Goal: Information Seeking & Learning: Learn about a topic

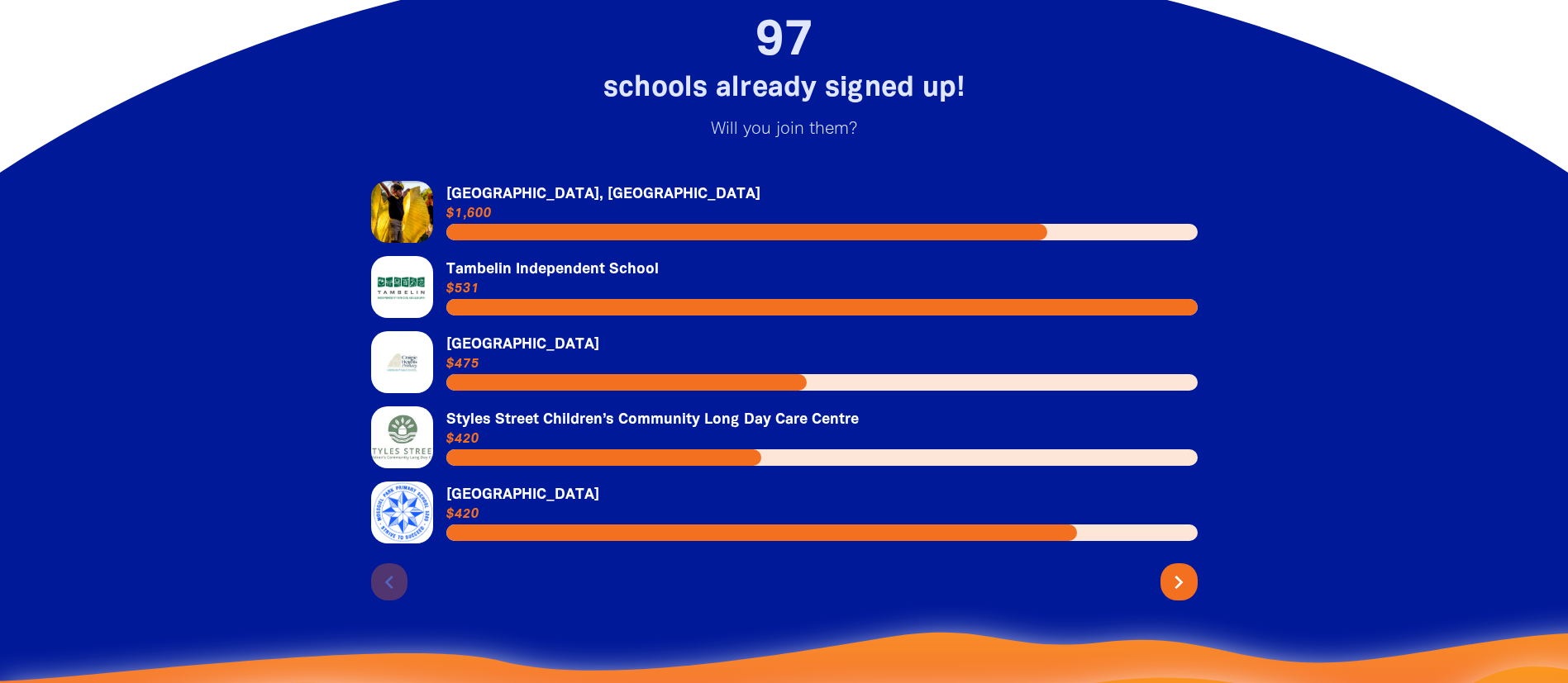
scroll to position [3595, 0]
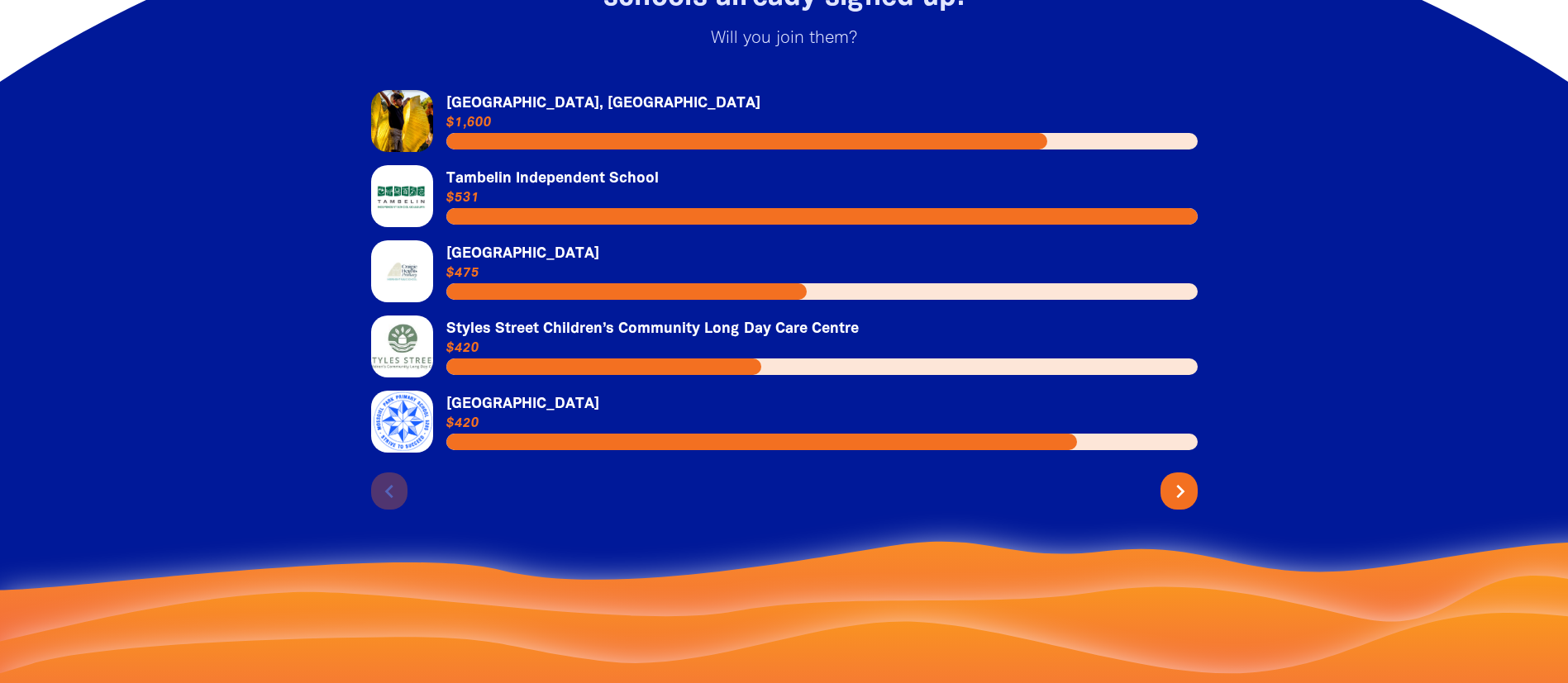
click at [1192, 478] on icon "chevron_right" at bounding box center [1180, 491] width 26 height 26
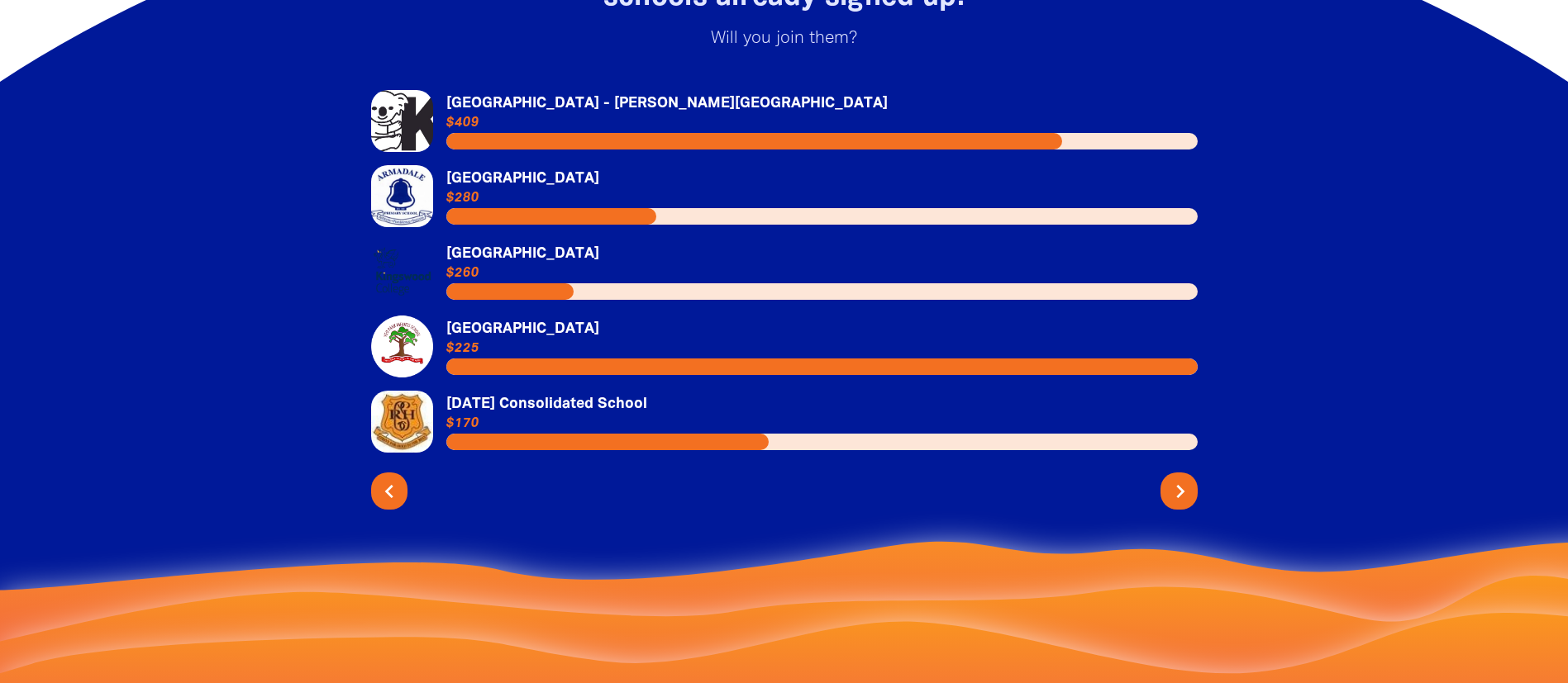
click at [1192, 478] on icon "chevron_right" at bounding box center [1180, 491] width 26 height 26
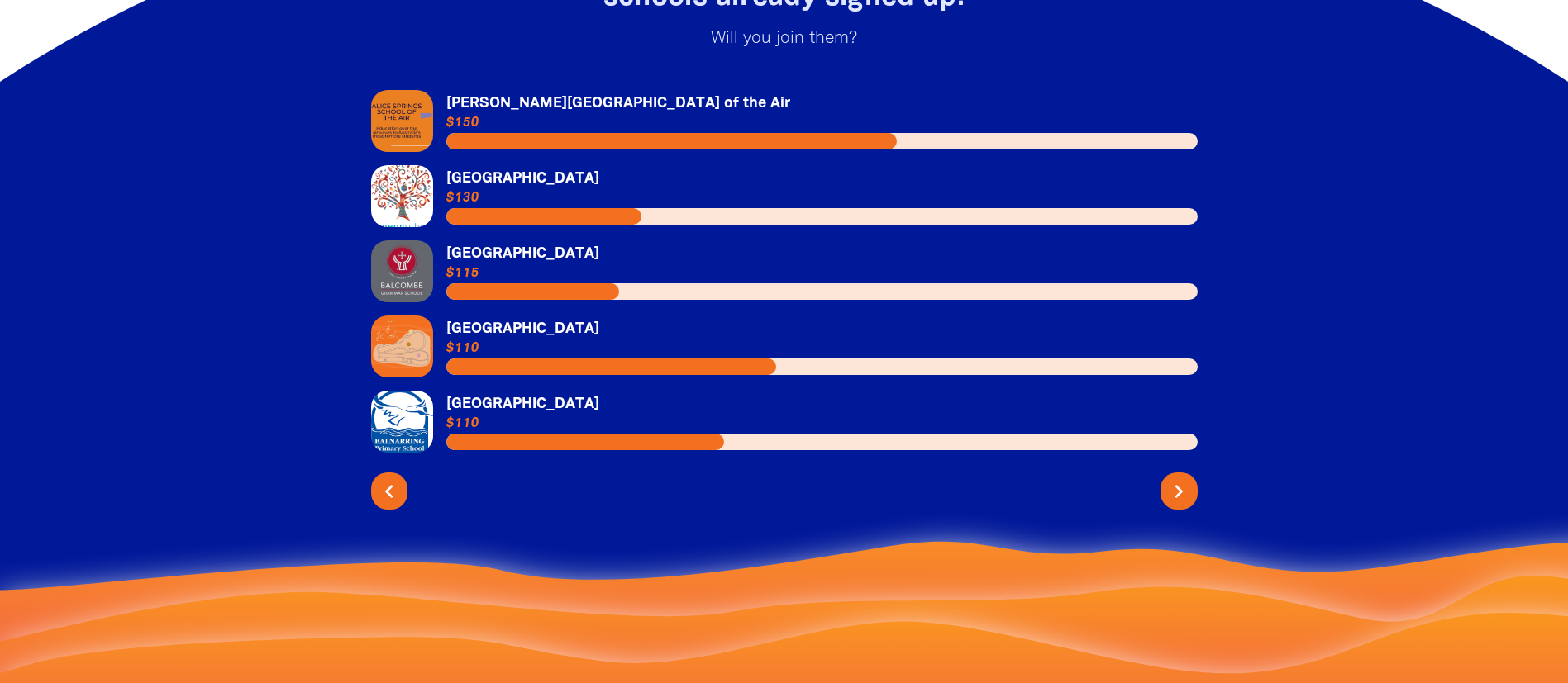
click at [498, 165] on link "Link to [GEOGRAPHIC_DATA]" at bounding box center [784, 196] width 827 height 62
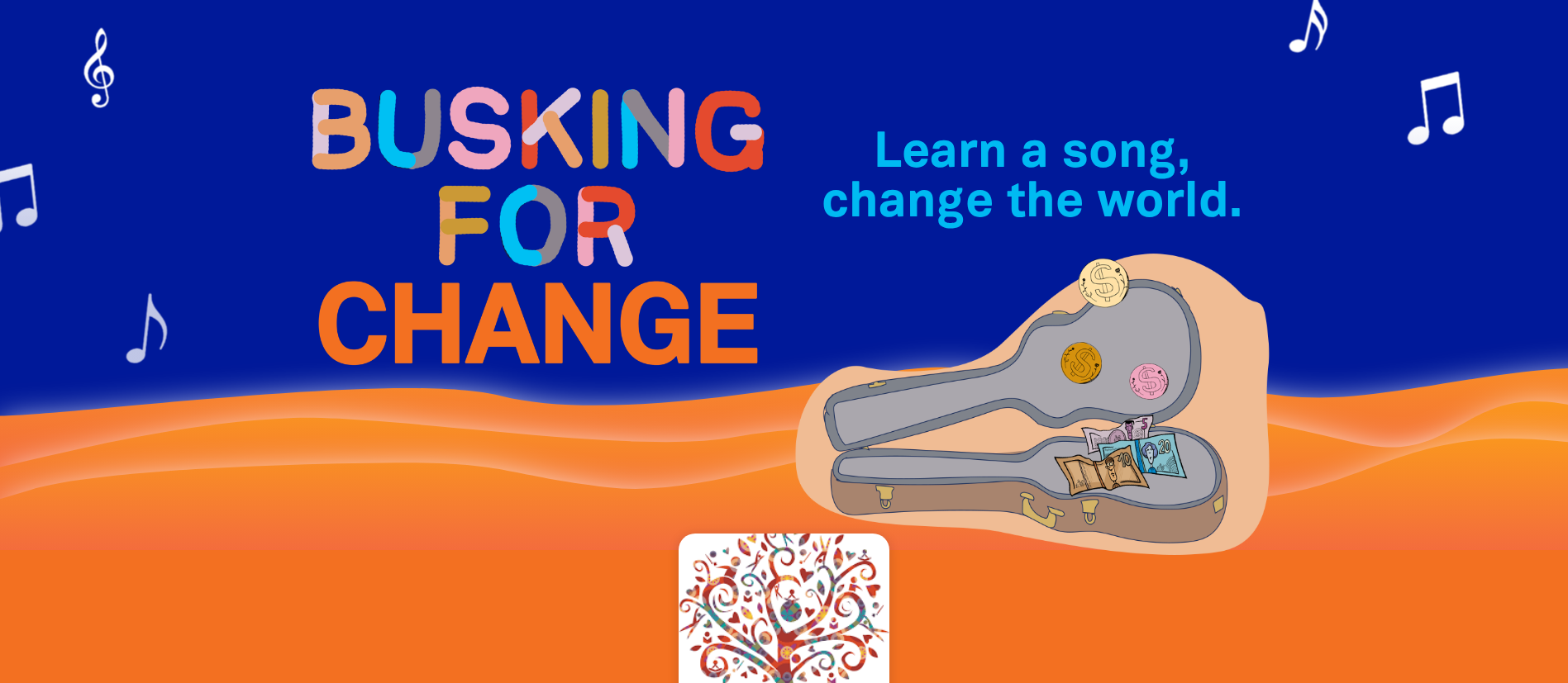
scroll to position [868, 0]
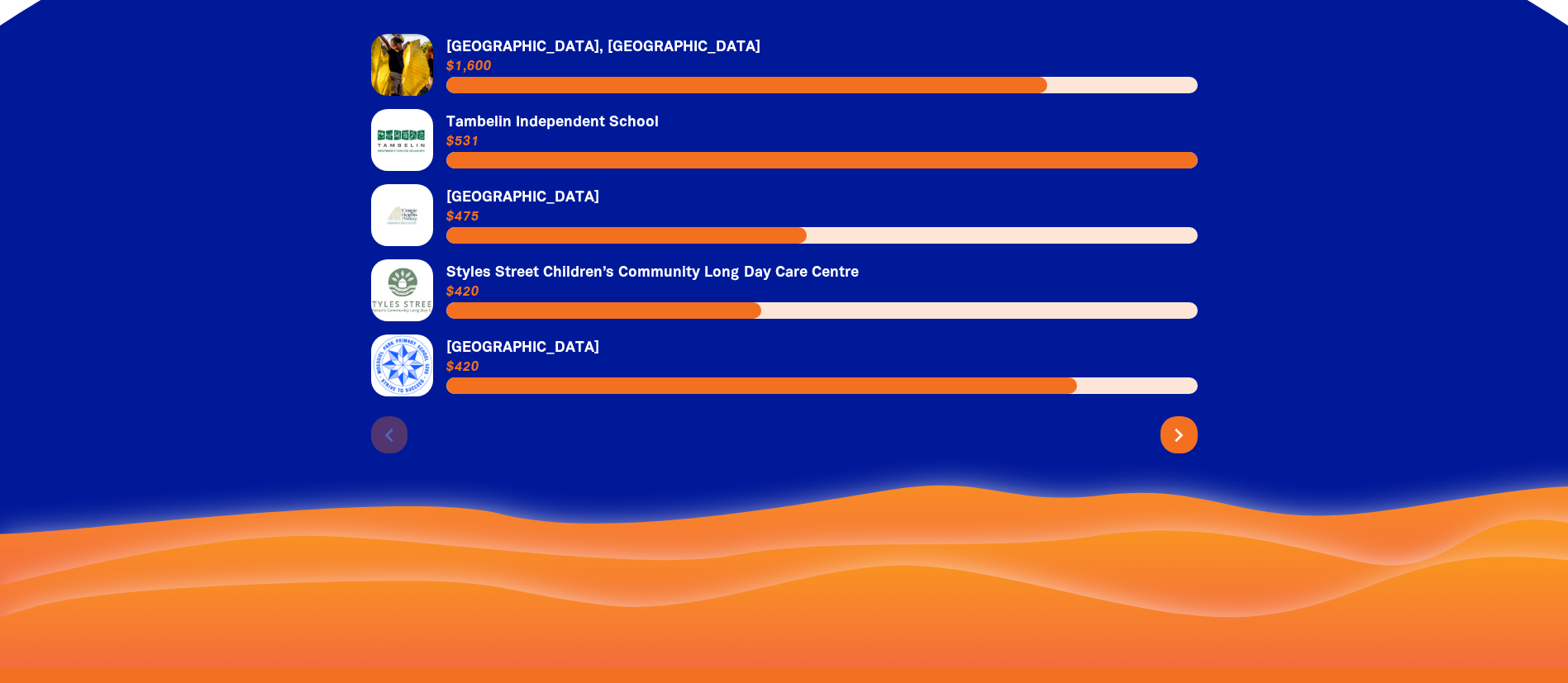
scroll to position [3526, 0]
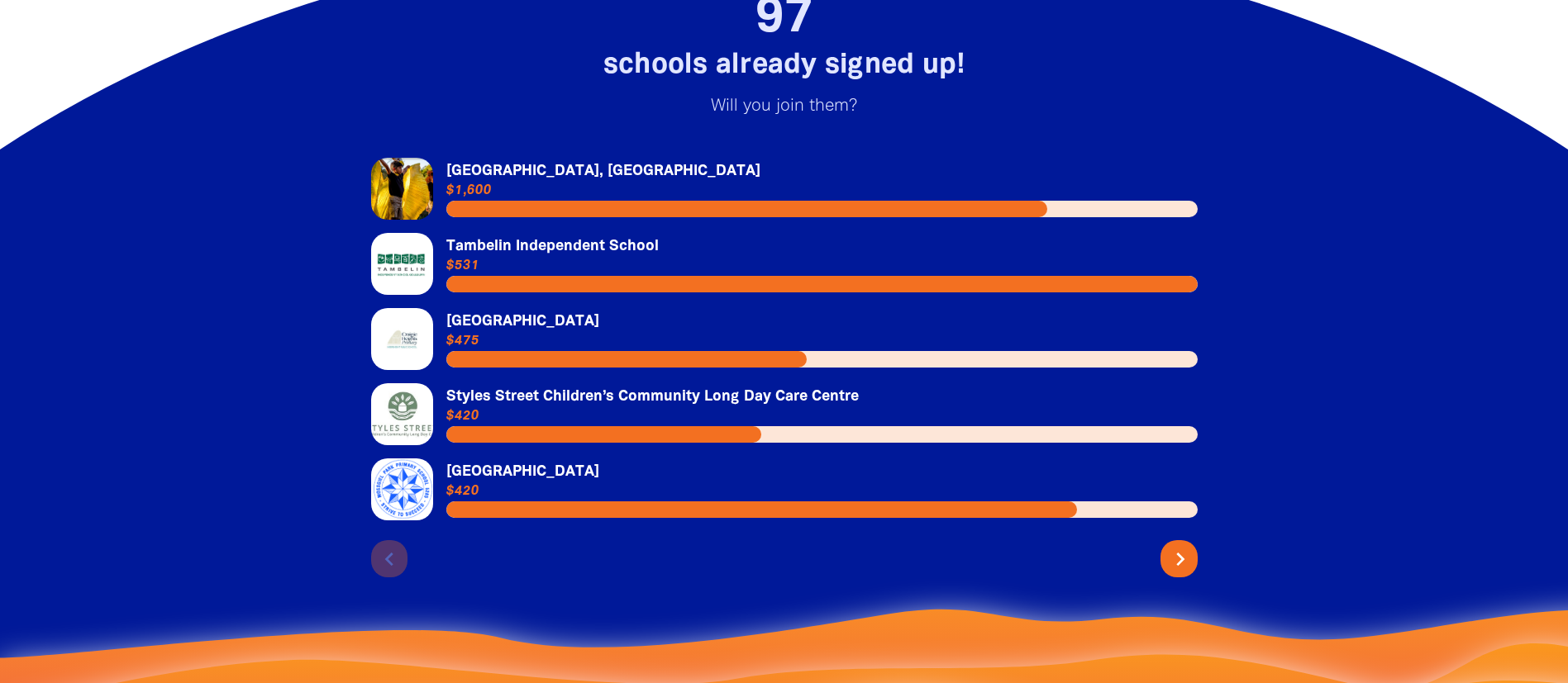
click at [1172, 547] on icon "chevron_right" at bounding box center [1180, 559] width 26 height 26
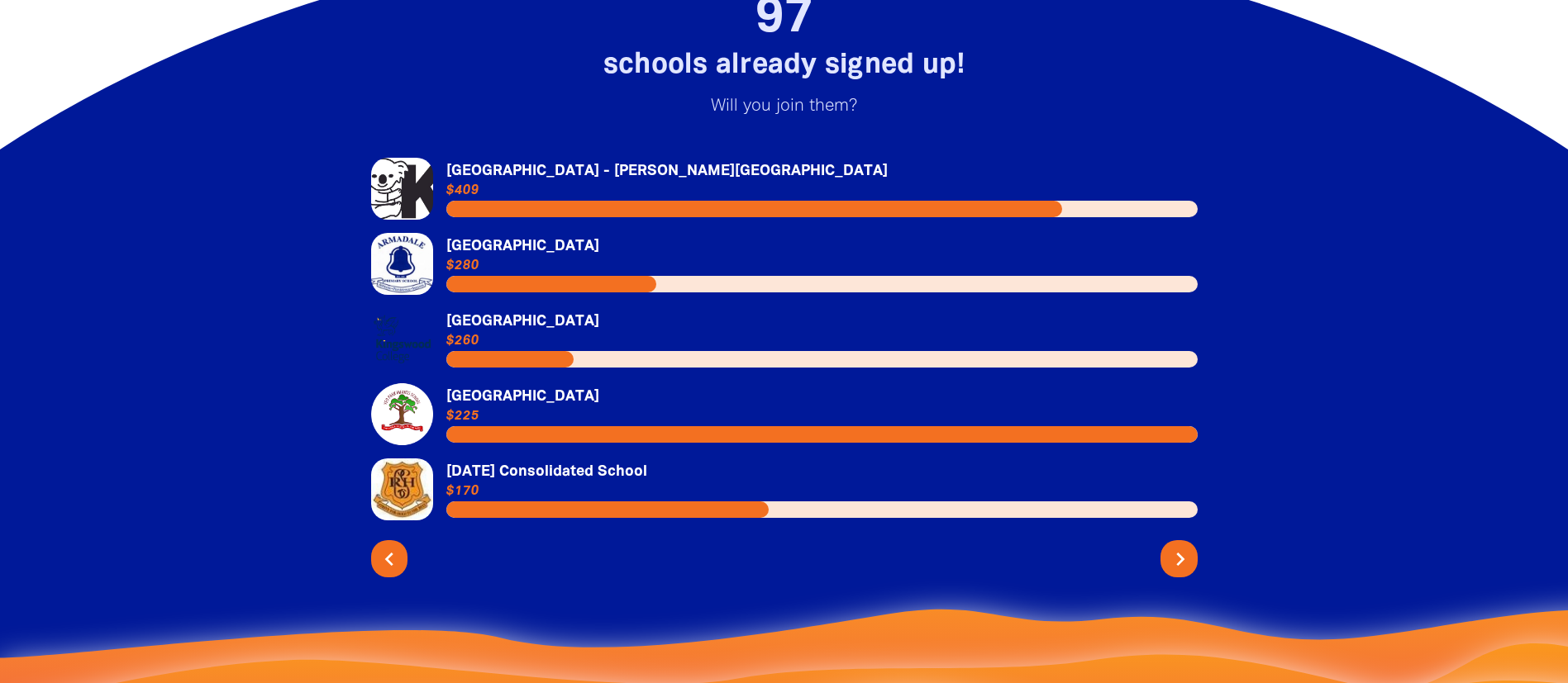
click at [1172, 547] on icon "chevron_right" at bounding box center [1180, 559] width 26 height 26
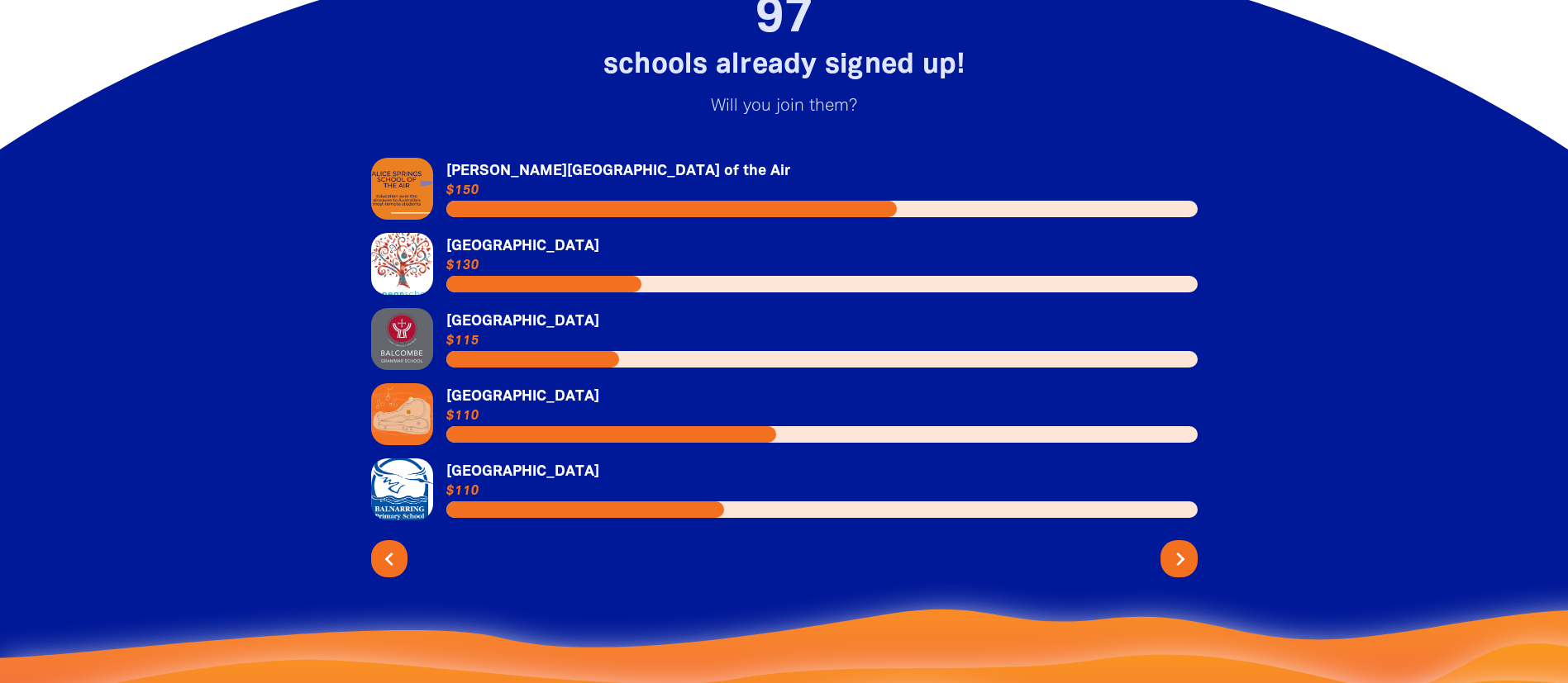
click at [1172, 547] on icon "chevron_right" at bounding box center [1180, 559] width 26 height 26
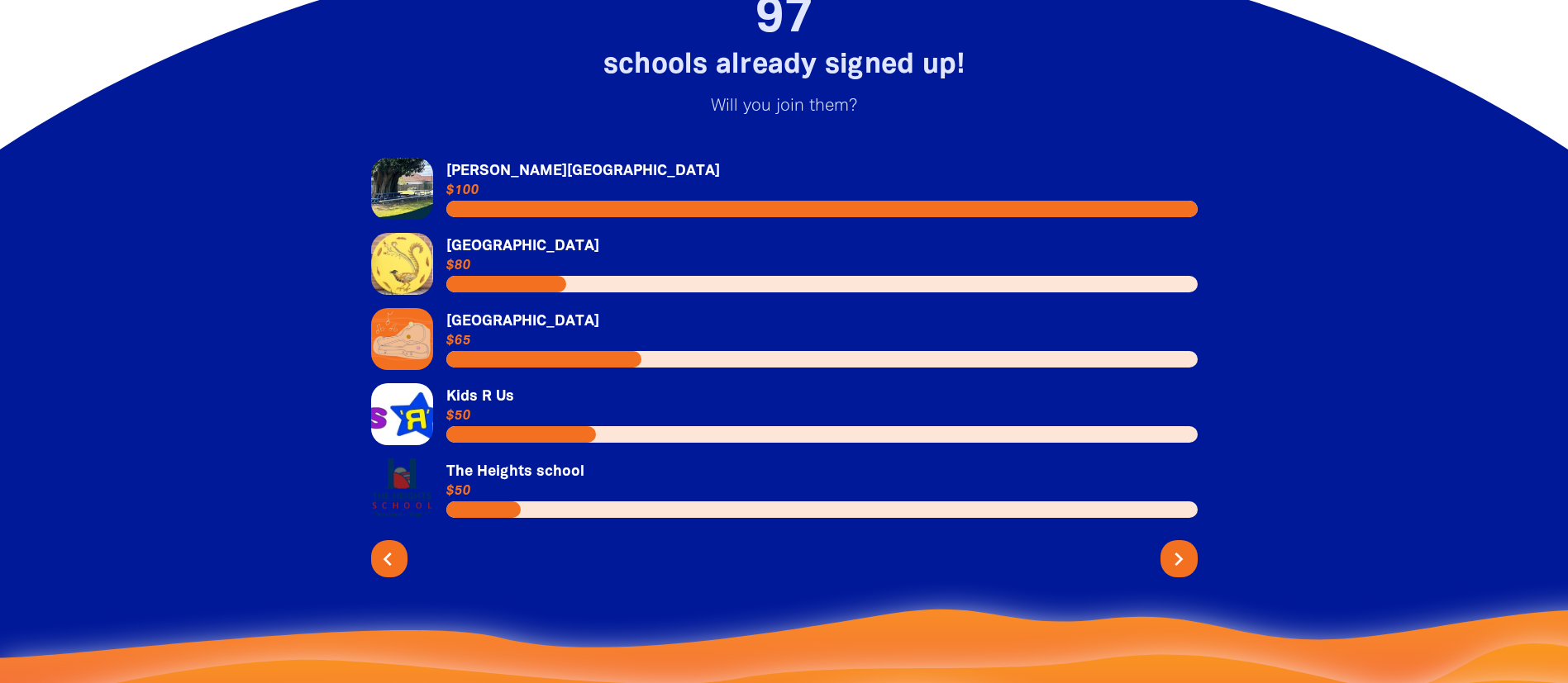
click at [379, 547] on icon "chevron_left" at bounding box center [387, 559] width 26 height 26
